Goal: Share content

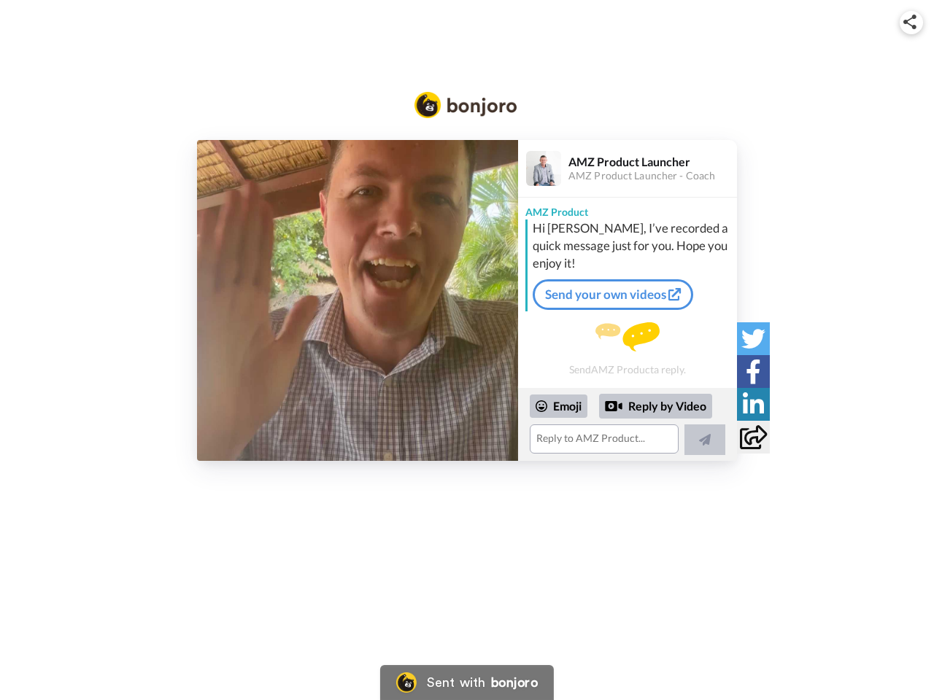
click at [911, 22] on img at bounding box center [909, 22] width 13 height 15
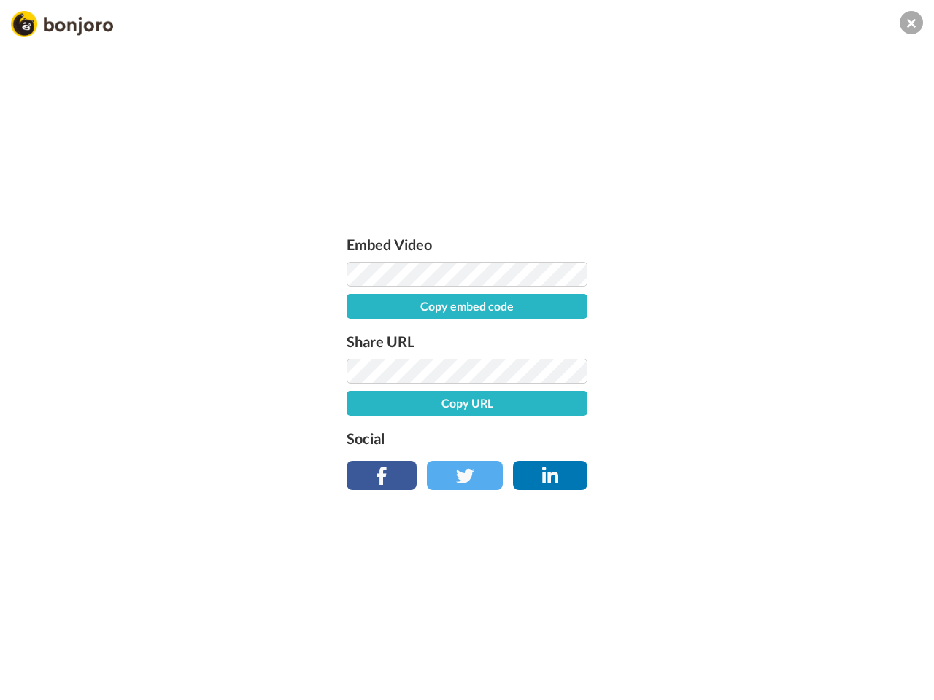
click at [357, 301] on button "Copy embed code" at bounding box center [466, 306] width 241 height 25
click at [627, 425] on div "Embed Video Embed code copied! Share URL Copy URL Social" at bounding box center [467, 429] width 934 height 700
click at [559, 406] on button "Copy URL" at bounding box center [466, 403] width 241 height 25
click at [656, 406] on div "Embed Video Embed code copied! Share URL Copy URL Social" at bounding box center [467, 429] width 934 height 700
click at [705, 440] on div "Embed Video Embed code copied! Share URL URL copied! Social" at bounding box center [467, 429] width 934 height 700
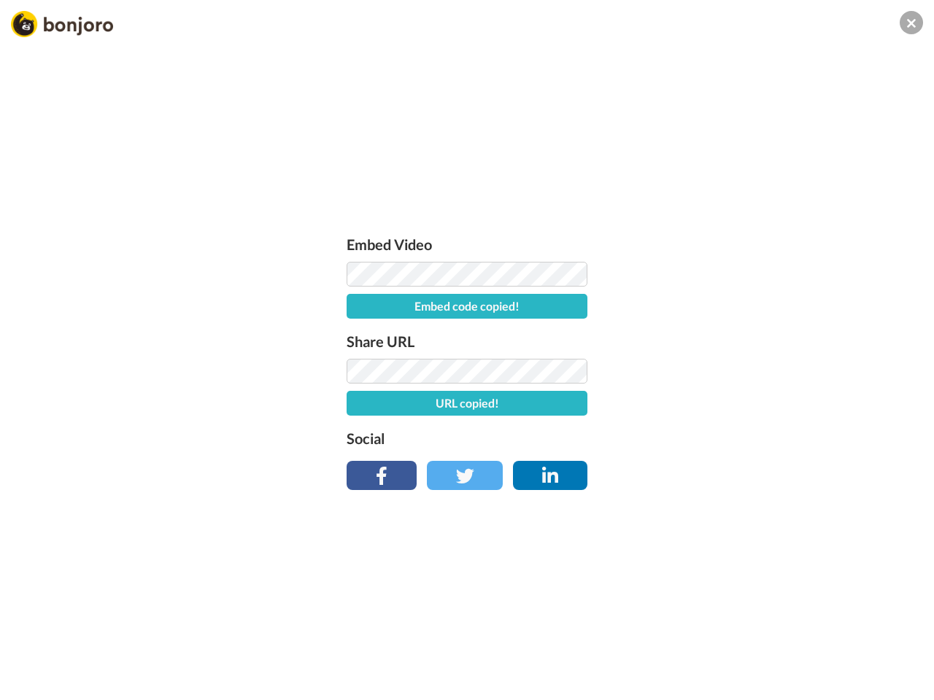
click at [753, 338] on div "Embed Video Embed code copied! Share URL URL copied! Social" at bounding box center [467, 429] width 934 height 700
click at [753, 371] on div "Embed Video Embed code copied! Share URL URL copied! Social" at bounding box center [467, 429] width 934 height 700
click at [753, 404] on div "Embed Video Embed code copied! Share URL URL copied! Social" at bounding box center [467, 429] width 934 height 700
click at [753, 437] on div "Embed Video Embed code copied! Share URL URL copied! Social" at bounding box center [467, 429] width 934 height 700
